Goal: Information Seeking & Learning: Compare options

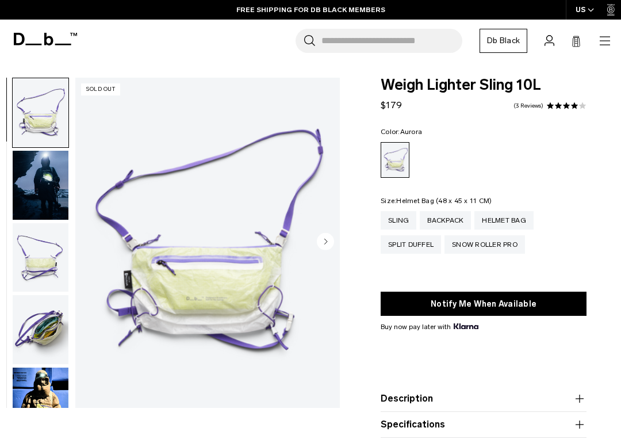
click at [502, 215] on div "Helmet Bag" at bounding box center [504, 220] width 59 height 18
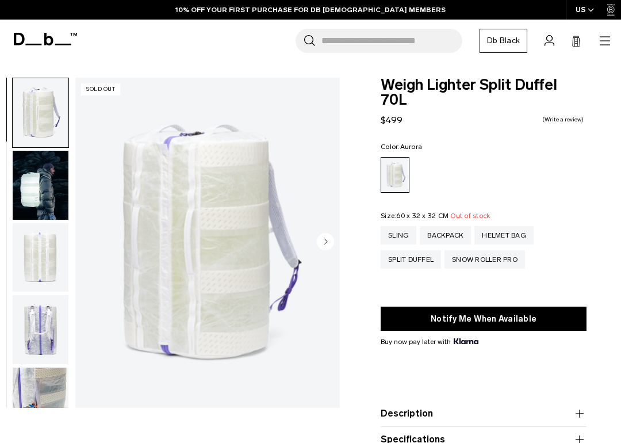
click at [489, 250] on div "Snow Roller Pro" at bounding box center [485, 259] width 81 height 18
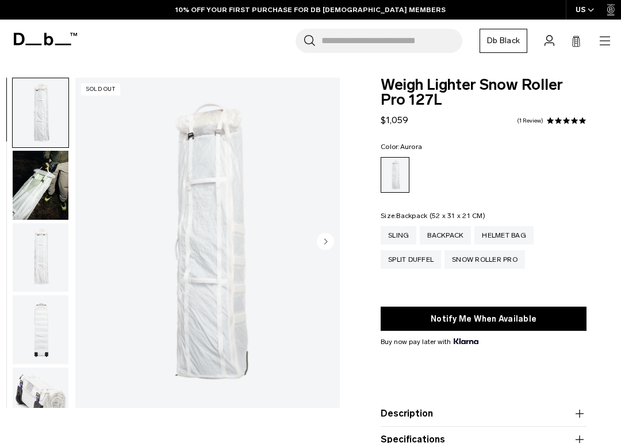
click at [438, 230] on div "Backpack" at bounding box center [445, 235] width 51 height 18
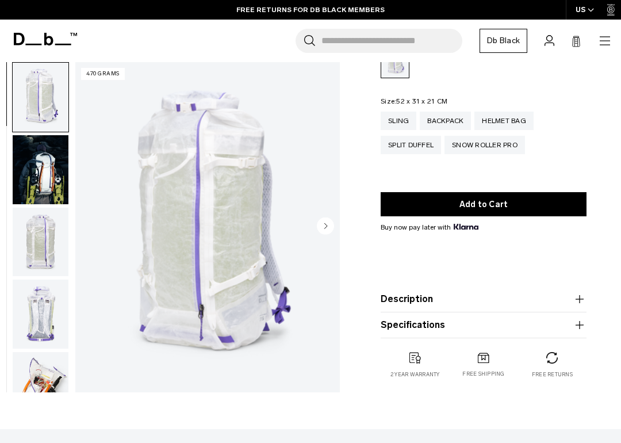
scroll to position [102, 0]
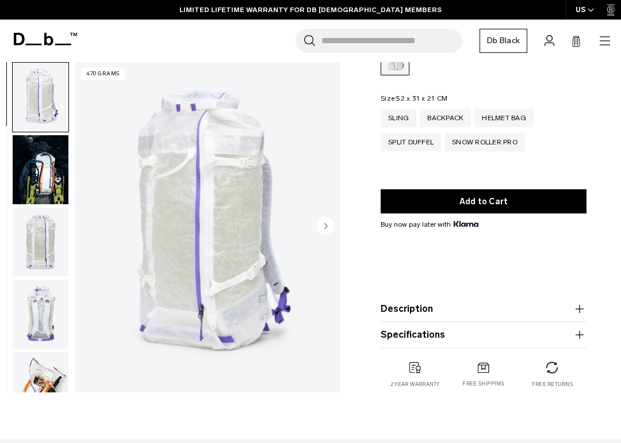
click at [573, 144] on div "Sling Backpack Helmet Bag Split Duffel Snow Roller Pro" at bounding box center [484, 130] width 206 height 43
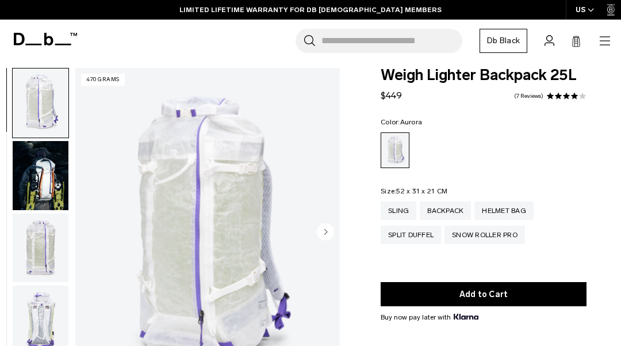
scroll to position [0, 0]
